Goal: Task Accomplishment & Management: Manage account settings

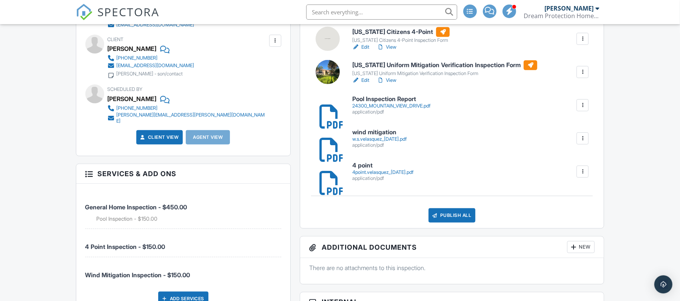
click at [370, 171] on div "4point.velasquez_[DATE].pdf" at bounding box center [382, 173] width 61 height 6
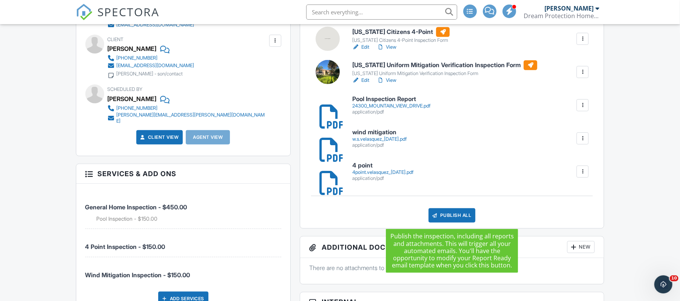
click at [457, 217] on div "Publish All" at bounding box center [452, 215] width 47 height 14
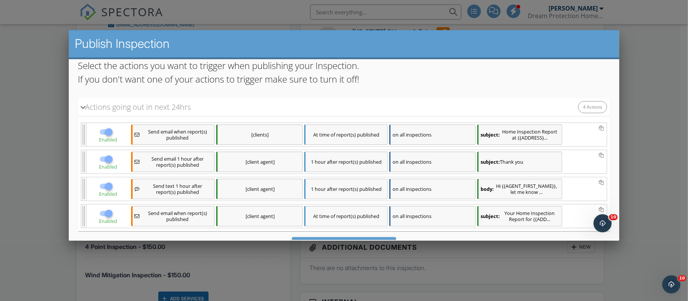
scroll to position [130, 0]
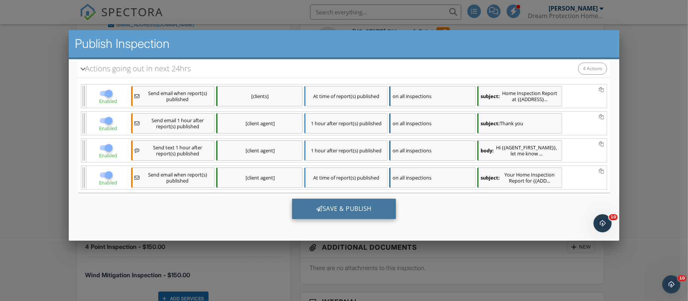
click at [336, 207] on div "Save & Publish" at bounding box center [344, 209] width 104 height 20
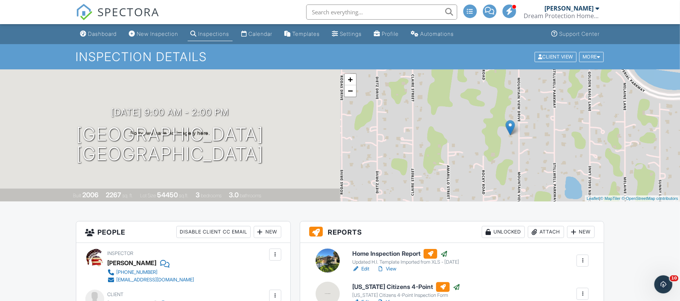
click at [398, 256] on h6 "Home Inspection Report" at bounding box center [405, 254] width 107 height 10
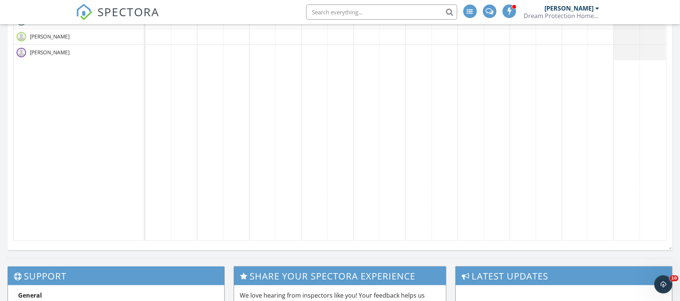
scroll to position [323, 0]
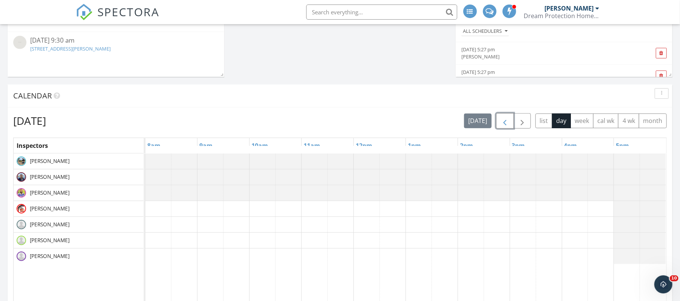
click at [501, 122] on span "button" at bounding box center [504, 121] width 9 height 9
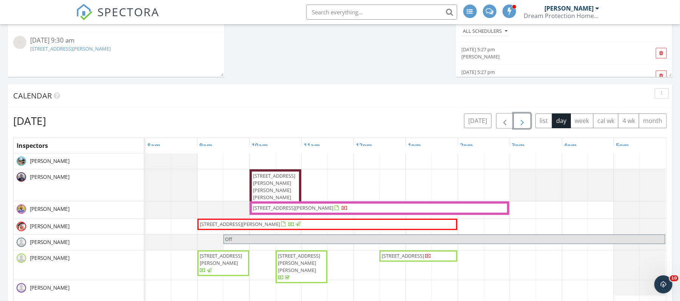
click at [518, 122] on span "button" at bounding box center [522, 121] width 9 height 9
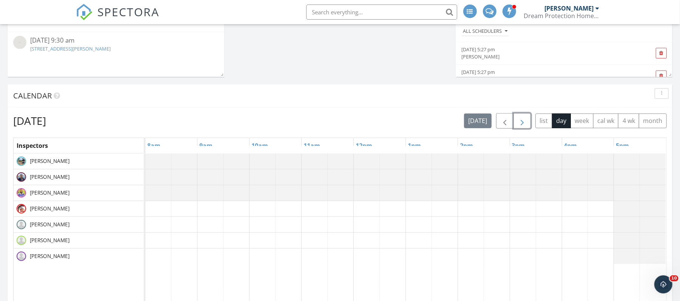
click at [518, 122] on span "button" at bounding box center [522, 121] width 9 height 9
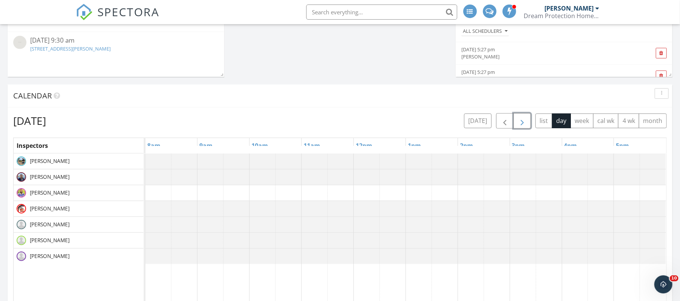
click at [518, 122] on span "button" at bounding box center [522, 121] width 9 height 9
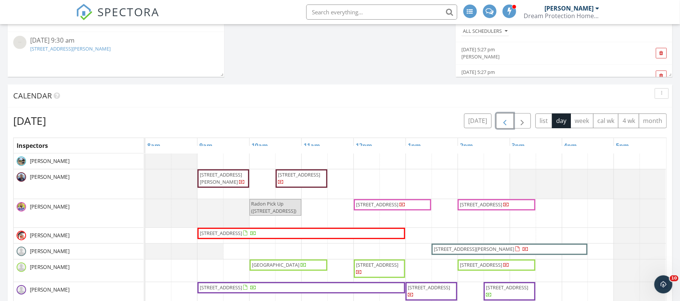
click at [501, 122] on span "button" at bounding box center [504, 121] width 9 height 9
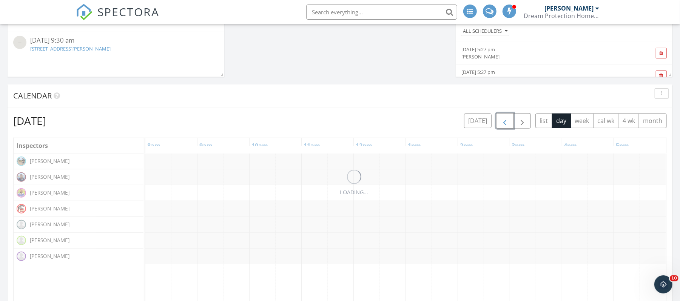
click at [501, 122] on span "button" at bounding box center [504, 121] width 9 height 9
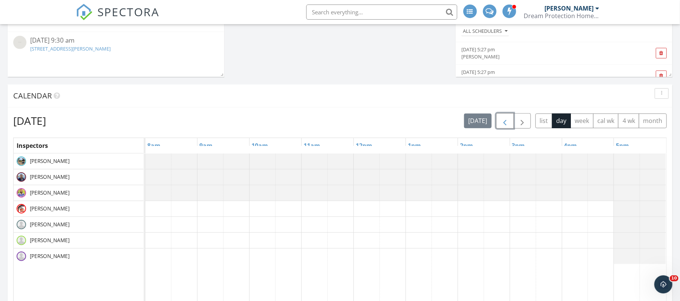
click at [501, 122] on span "button" at bounding box center [504, 121] width 9 height 9
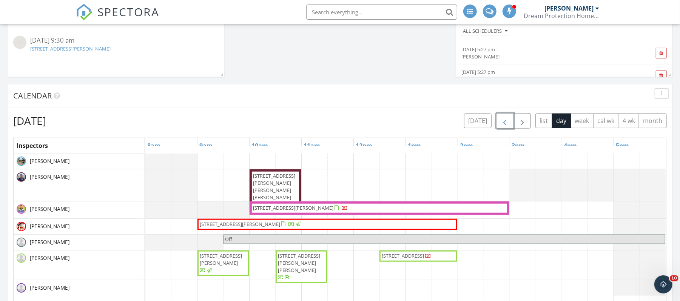
click at [424, 259] on span "2240 Oleander St, Saint James City 33956" at bounding box center [403, 256] width 42 height 7
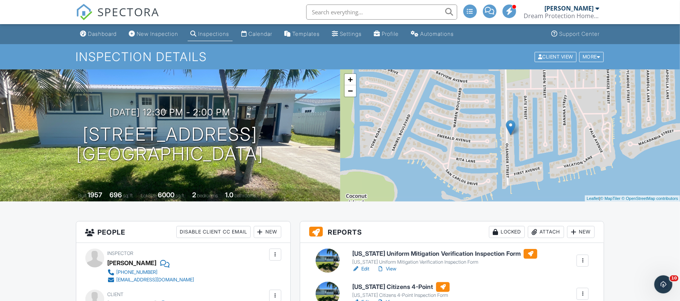
drag, startPoint x: 684, startPoint y: 39, endPoint x: 667, endPoint y: -61, distance: 101.2
click at [103, 34] on div "Dashboard" at bounding box center [102, 34] width 29 height 6
